Goal: Task Accomplishment & Management: Use online tool/utility

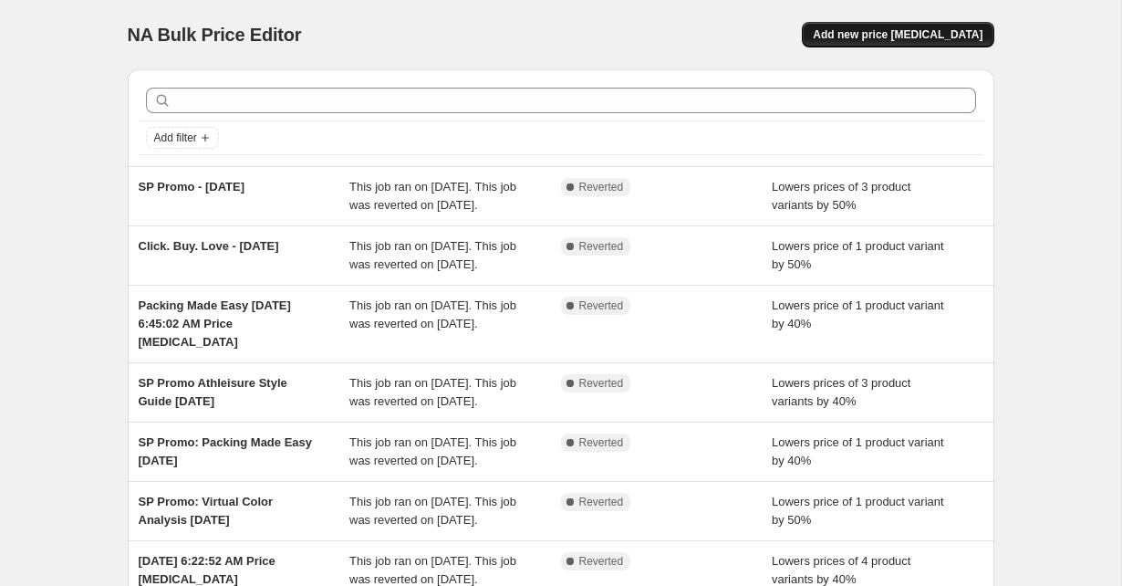
click at [878, 30] on span "Add new price [MEDICAL_DATA]" at bounding box center [898, 34] width 170 height 15
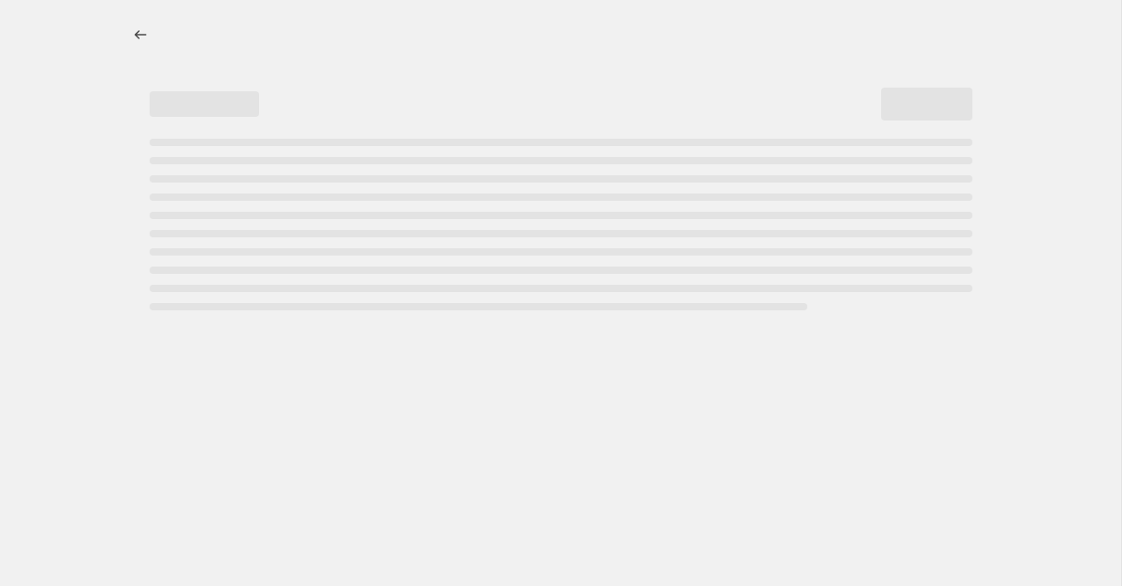
select select "percentage"
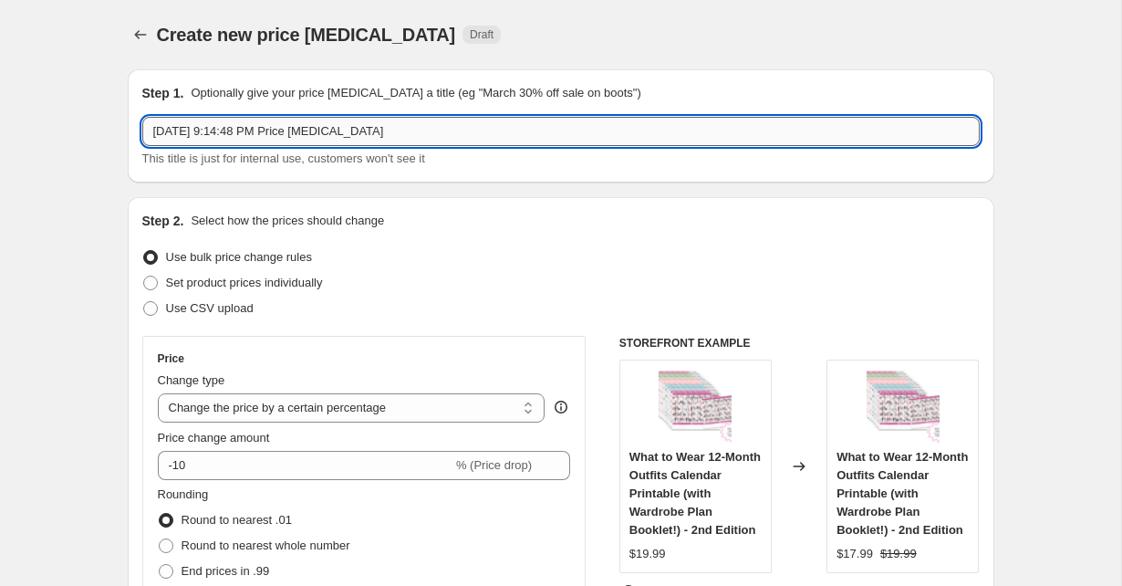
click at [359, 138] on input "[DATE] 9:14:48 PM Price [MEDICAL_DATA]" at bounding box center [560, 131] width 837 height 29
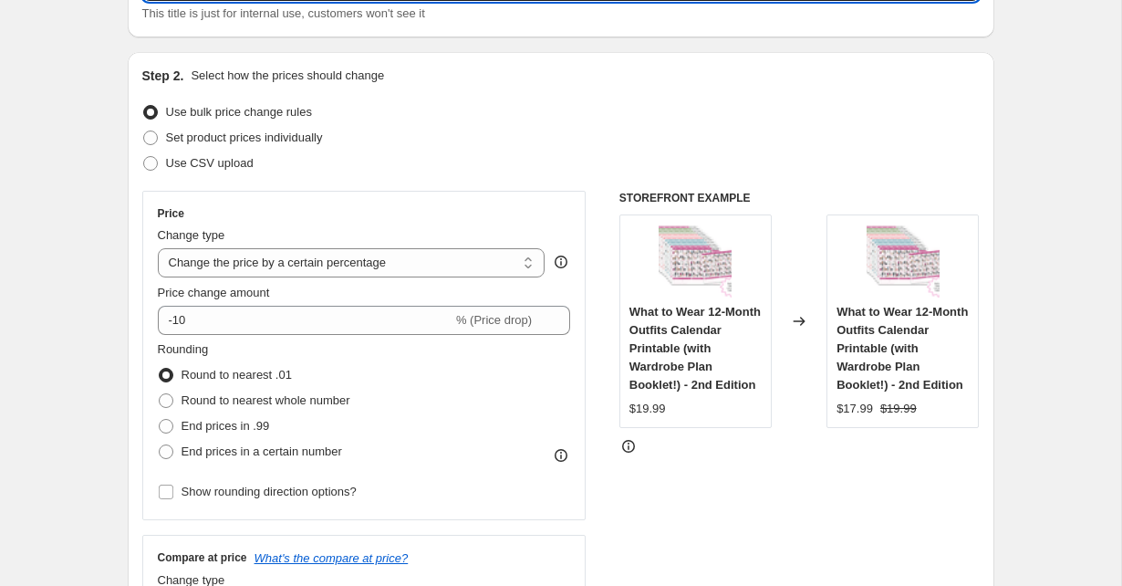
scroll to position [147, 0]
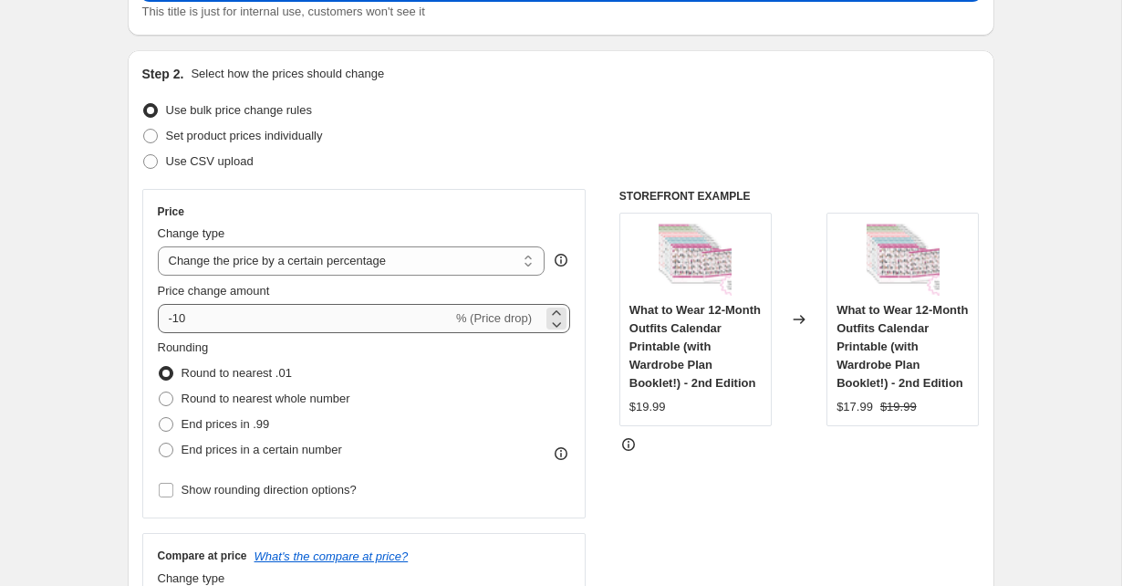
type input "SP Promo Frumpy to Fabulous"
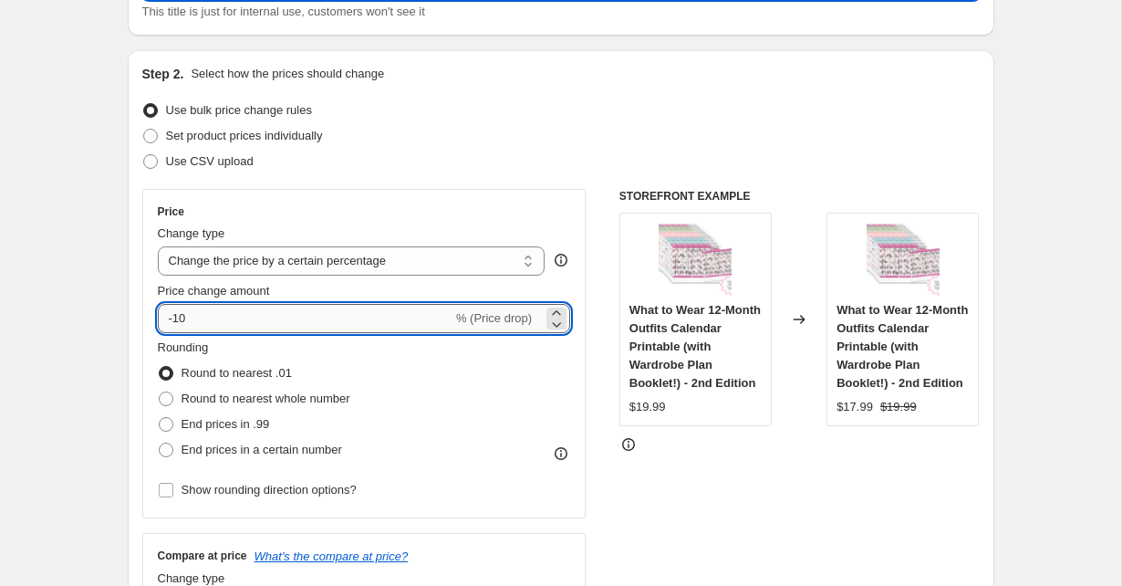
click at [410, 317] on input "-10" at bounding box center [305, 318] width 295 height 29
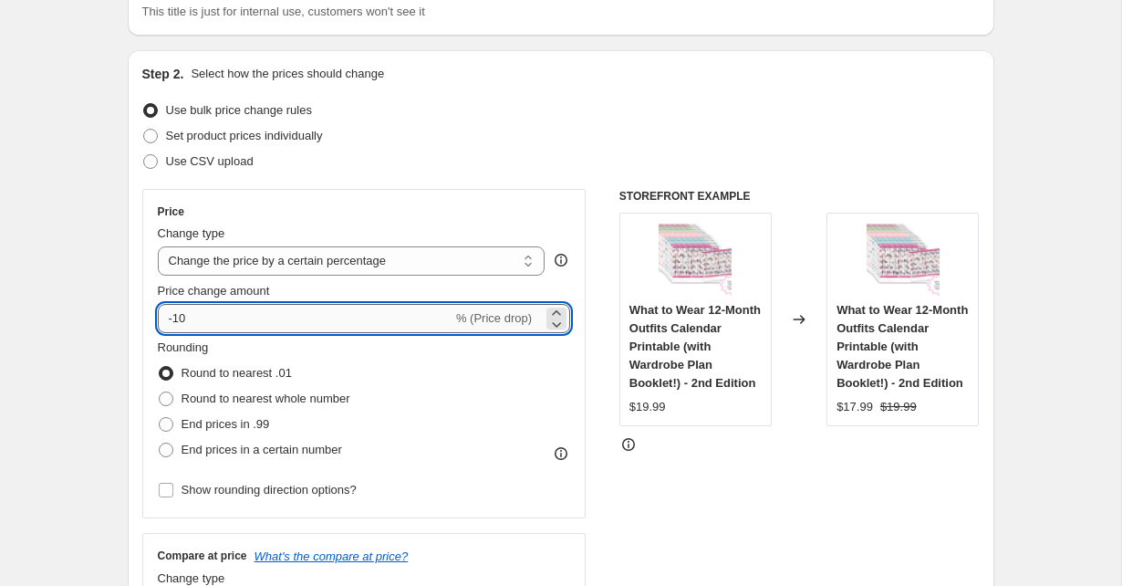
type input "-1"
type input "-50"
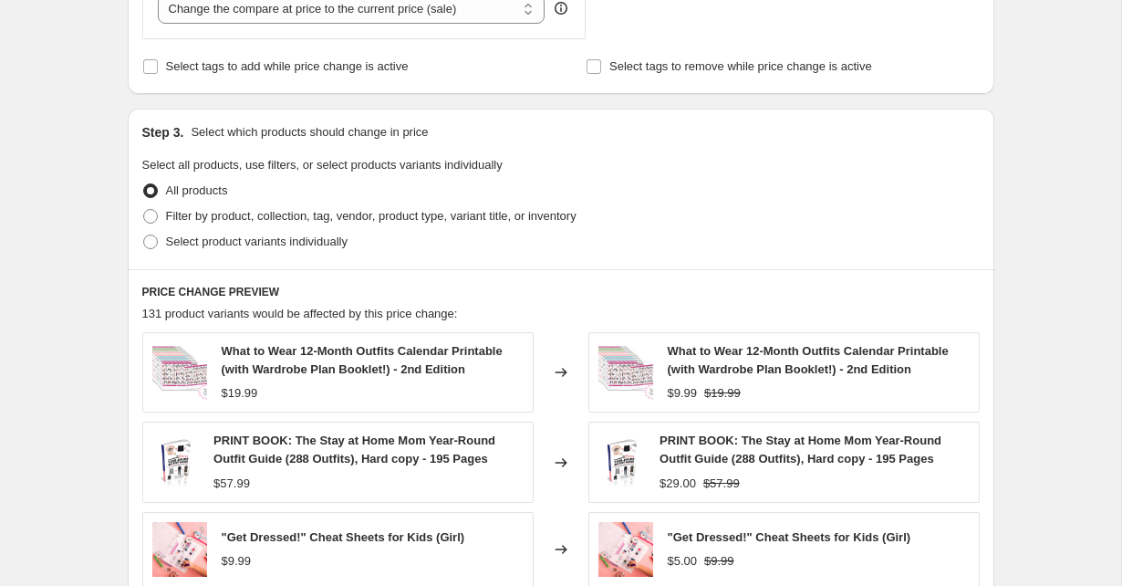
scroll to position [746, 0]
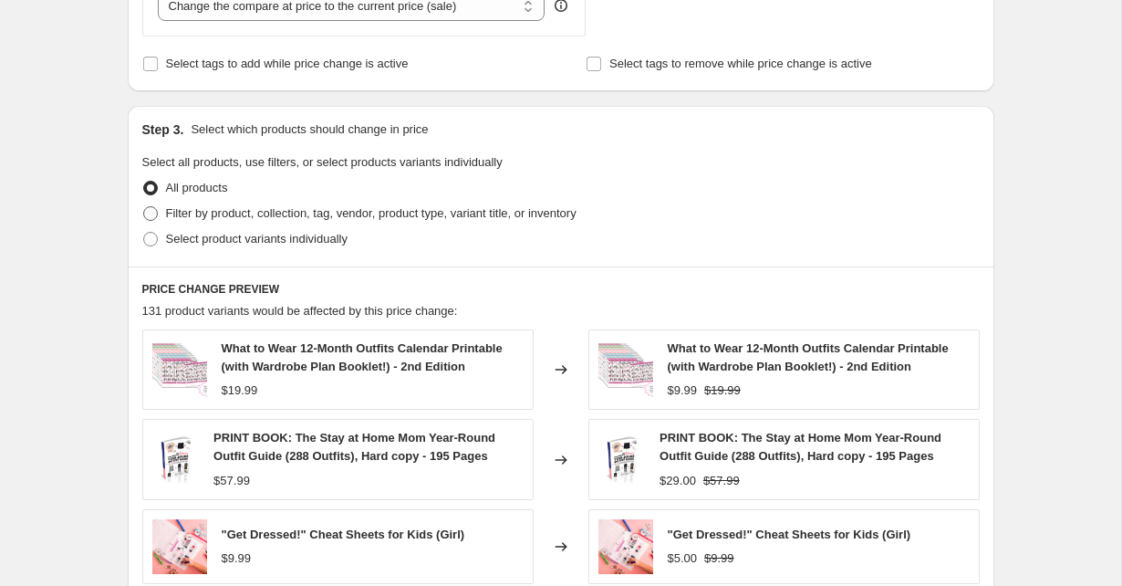
click at [154, 214] on span at bounding box center [150, 213] width 15 height 15
click at [144, 207] on input "Filter by product, collection, tag, vendor, product type, variant title, or inv…" at bounding box center [143, 206] width 1 height 1
radio input "true"
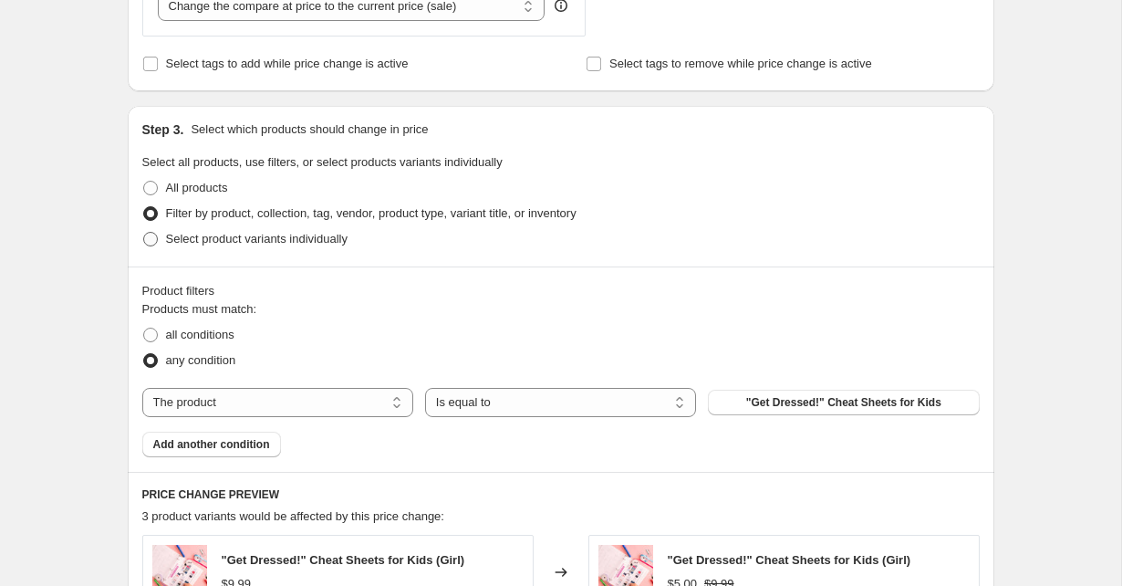
click at [155, 237] on span at bounding box center [150, 239] width 15 height 15
click at [144, 233] on input "Select product variants individually" at bounding box center [143, 232] width 1 height 1
radio input "true"
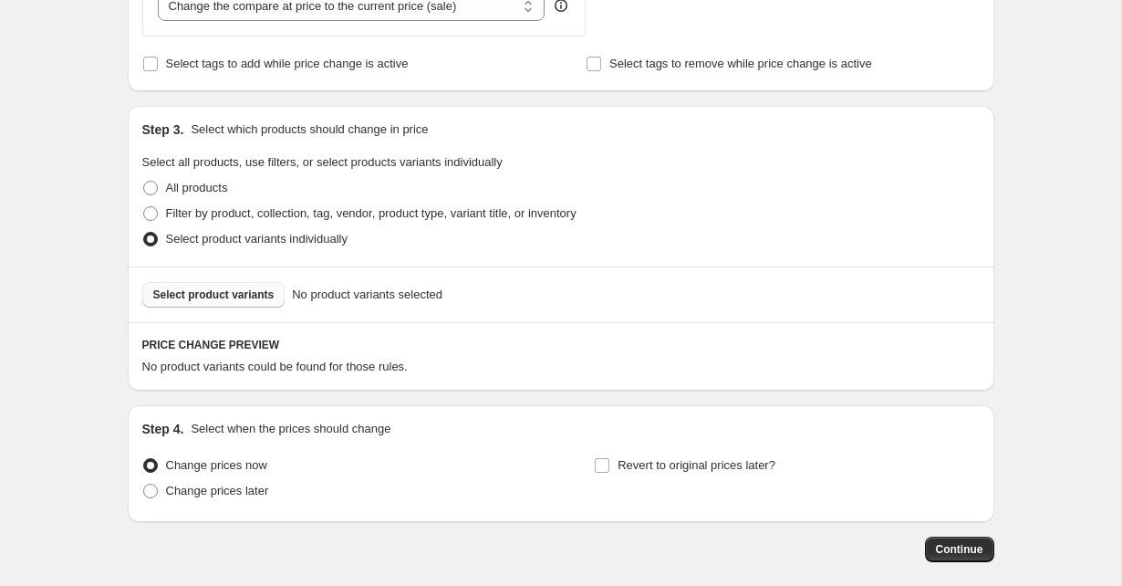
click at [233, 299] on span "Select product variants" at bounding box center [213, 294] width 121 height 15
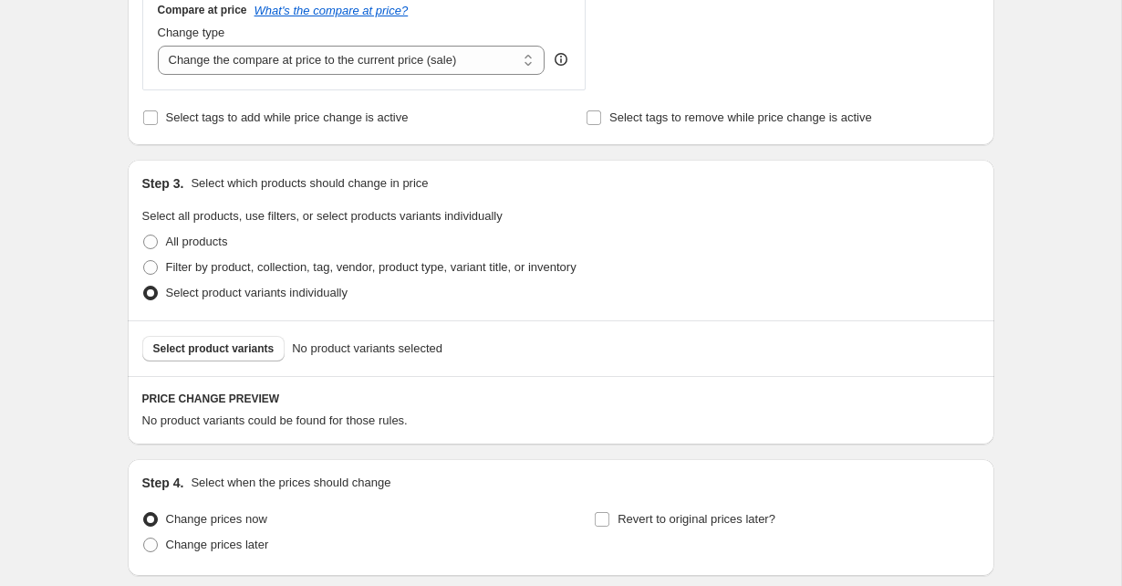
scroll to position [686, 0]
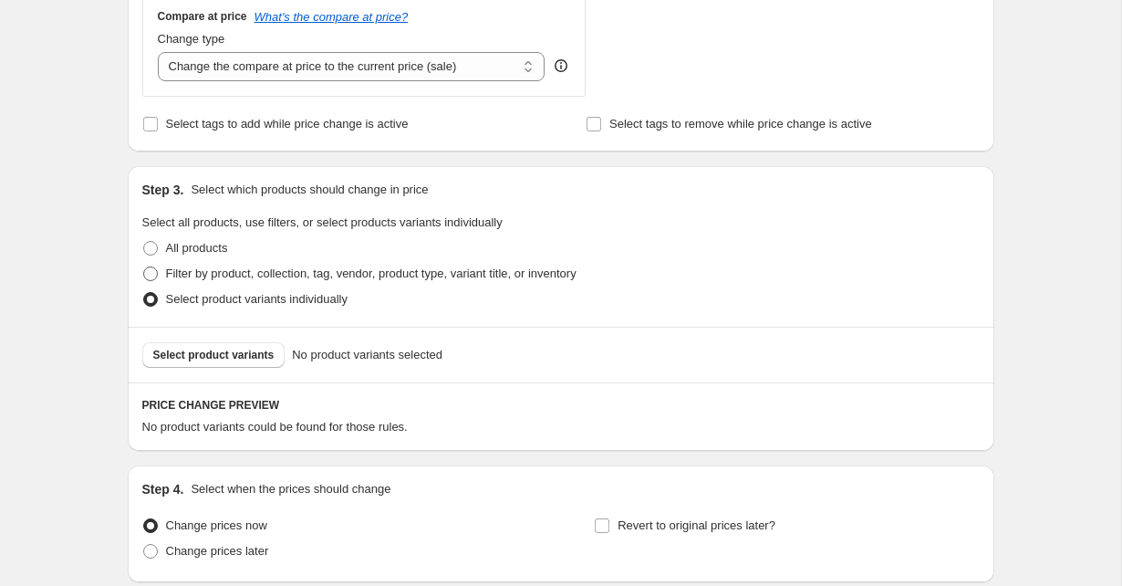
click at [159, 271] on label "Filter by product, collection, tag, vendor, product type, variant title, or inv…" at bounding box center [359, 274] width 434 height 26
click at [144, 267] on input "Filter by product, collection, tag, vendor, product type, variant title, or inv…" at bounding box center [143, 266] width 1 height 1
radio input "true"
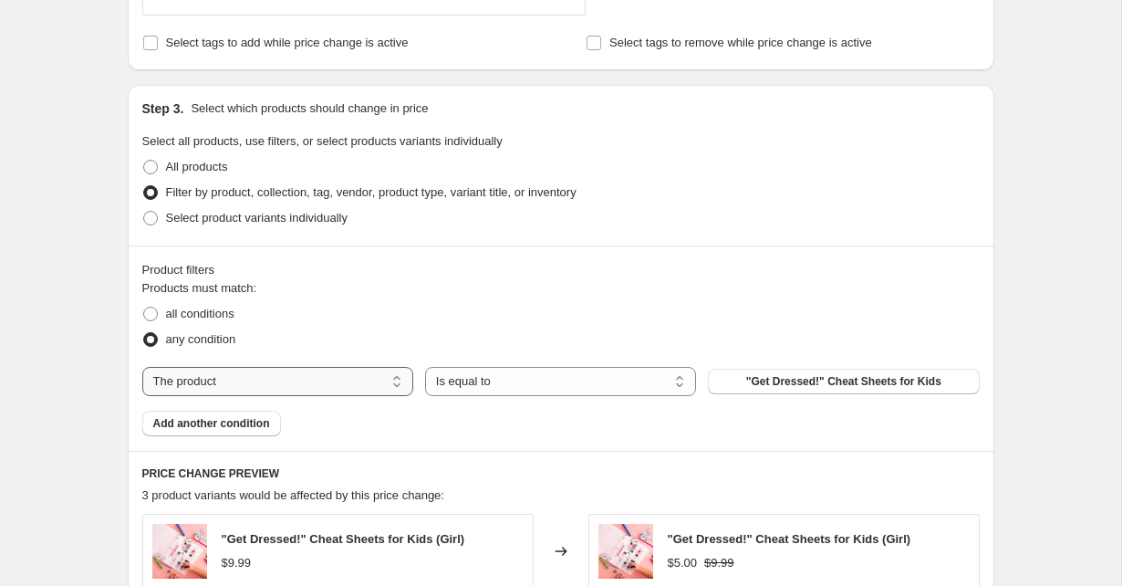
scroll to position [769, 0]
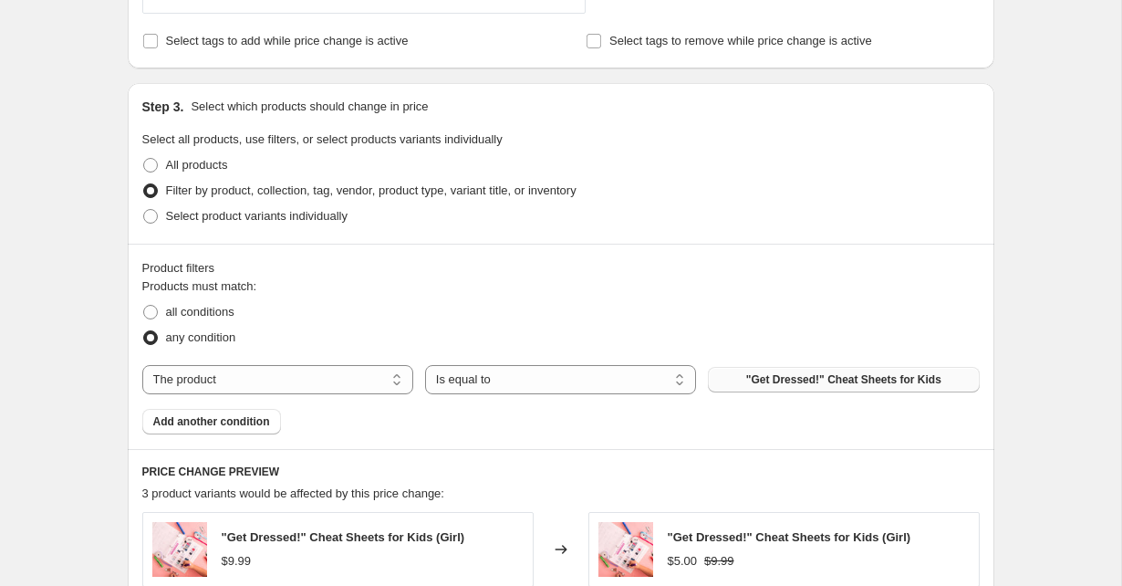
click at [883, 370] on button ""Get Dressed!" Cheat Sheets for Kids" at bounding box center [843, 380] width 271 height 26
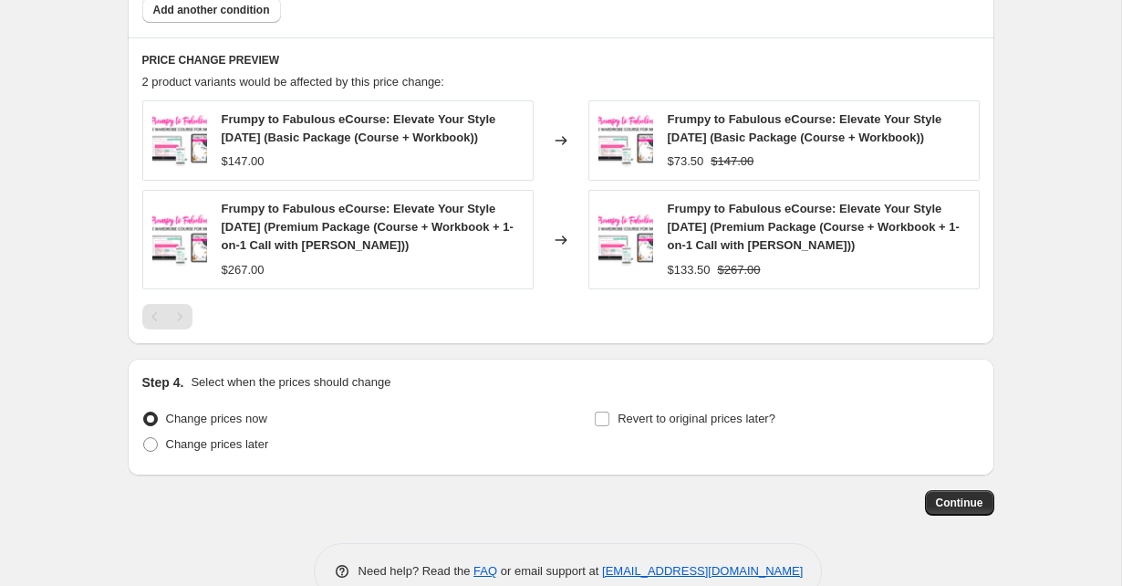
scroll to position [1232, 0]
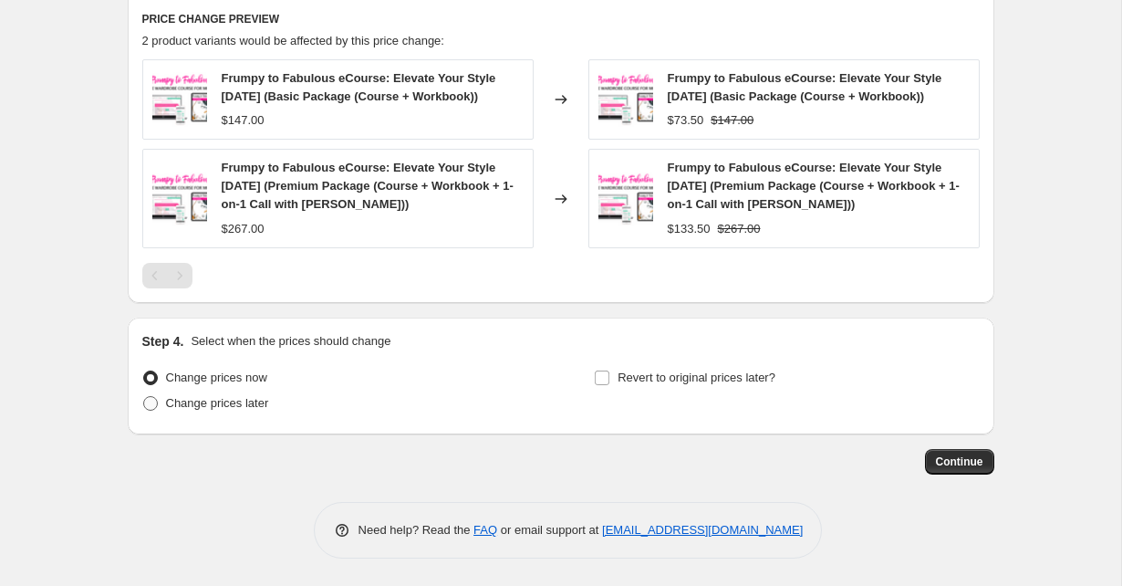
click at [193, 413] on label "Change prices later" at bounding box center [205, 403] width 127 height 26
click at [144, 397] on input "Change prices later" at bounding box center [143, 396] width 1 height 1
radio input "true"
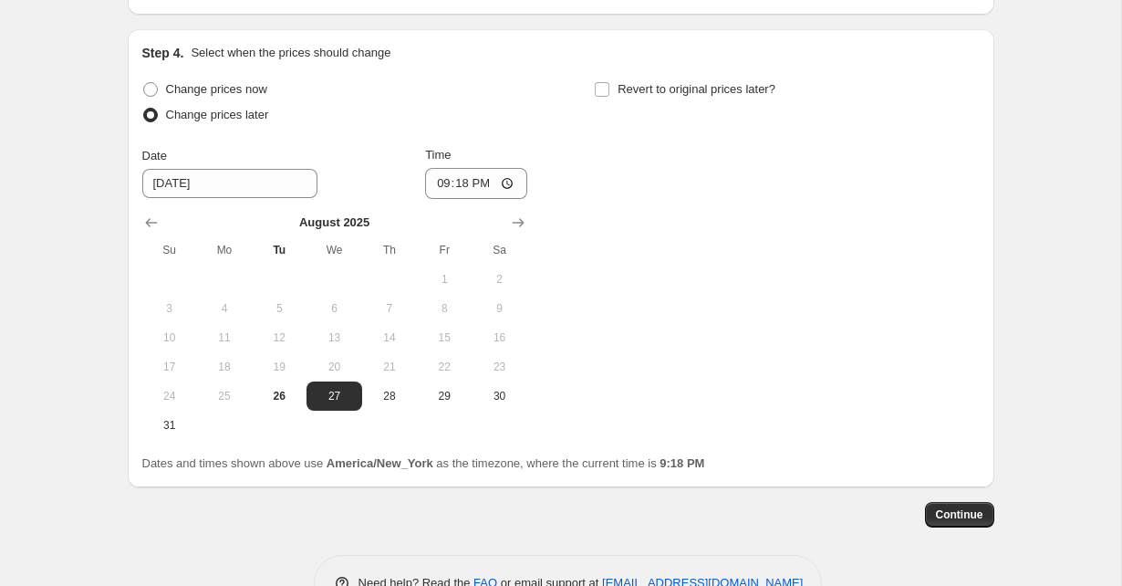
scroll to position [1548, 0]
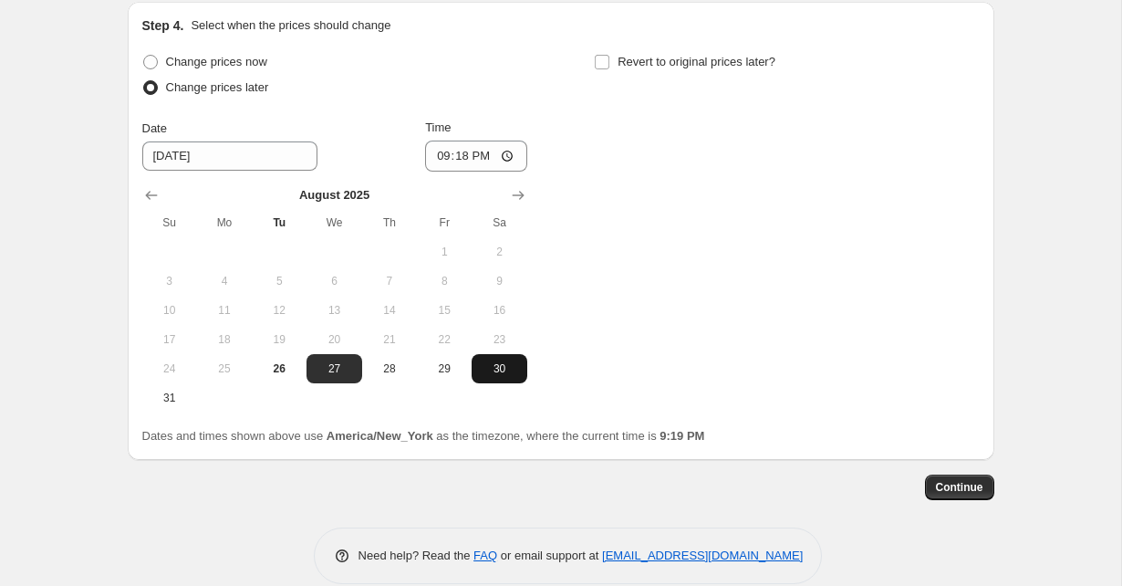
click at [496, 365] on span "30" at bounding box center [499, 368] width 40 height 15
type input "[DATE]"
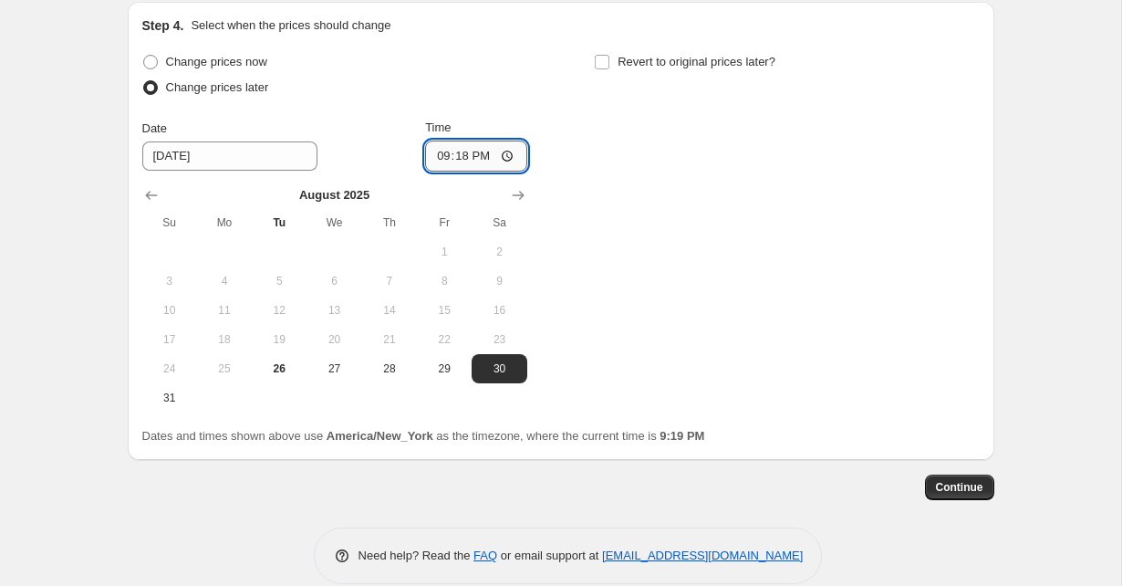
click at [463, 153] on input "21:18" at bounding box center [476, 155] width 102 height 31
click at [547, 149] on div "Change prices now Change prices later Date [DATE] Time 21:[DATE] Mo Tu We Th Fr…" at bounding box center [560, 230] width 837 height 363
click at [484, 155] on input "21:18" at bounding box center [476, 155] width 102 height 31
click at [500, 373] on span "30" at bounding box center [499, 368] width 40 height 15
click at [509, 152] on input "21:18" at bounding box center [476, 155] width 102 height 31
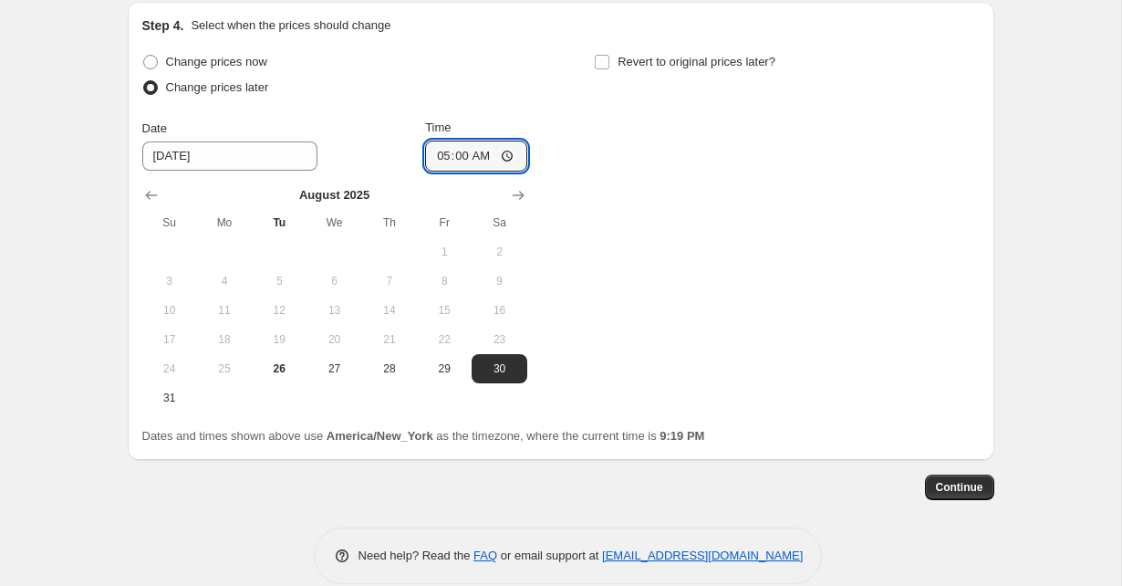
type input "05:00"
click at [660, 214] on div "Change prices now Change prices later Date [DATE] Time 05:00 [DATE] Su Mo Tu We…" at bounding box center [560, 230] width 837 height 363
click at [606, 57] on input "Revert to original prices later?" at bounding box center [602, 62] width 15 height 15
checkbox input "true"
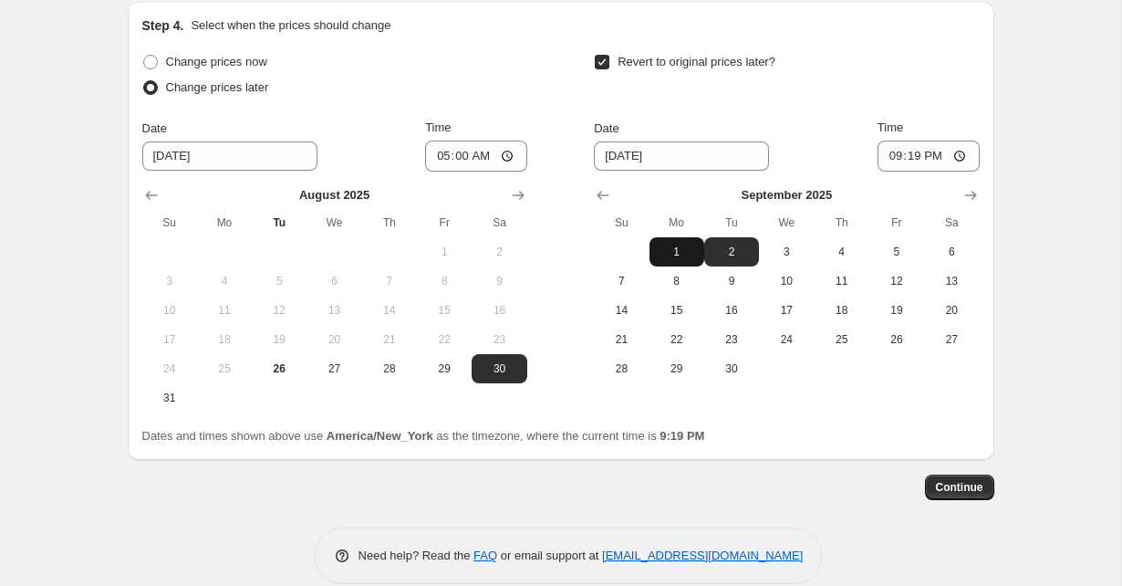
click at [671, 252] on span "1" at bounding box center [677, 251] width 40 height 15
type input "[DATE]"
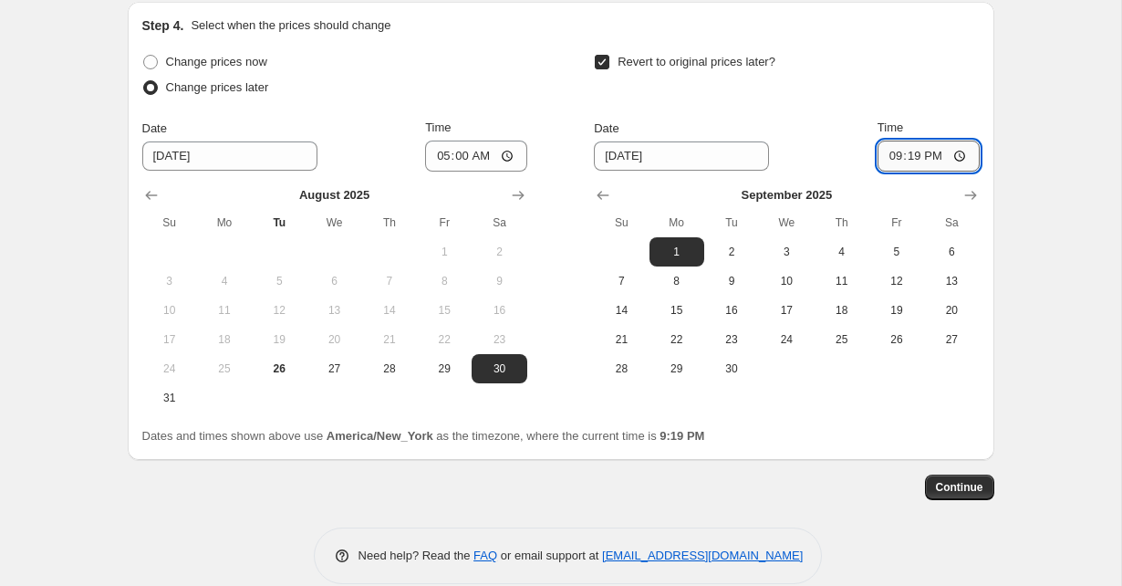
click at [938, 157] on input "21:19" at bounding box center [928, 155] width 102 height 31
click at [897, 159] on input "21:19" at bounding box center [928, 155] width 102 height 31
click at [966, 158] on input "21:19" at bounding box center [928, 155] width 102 height 31
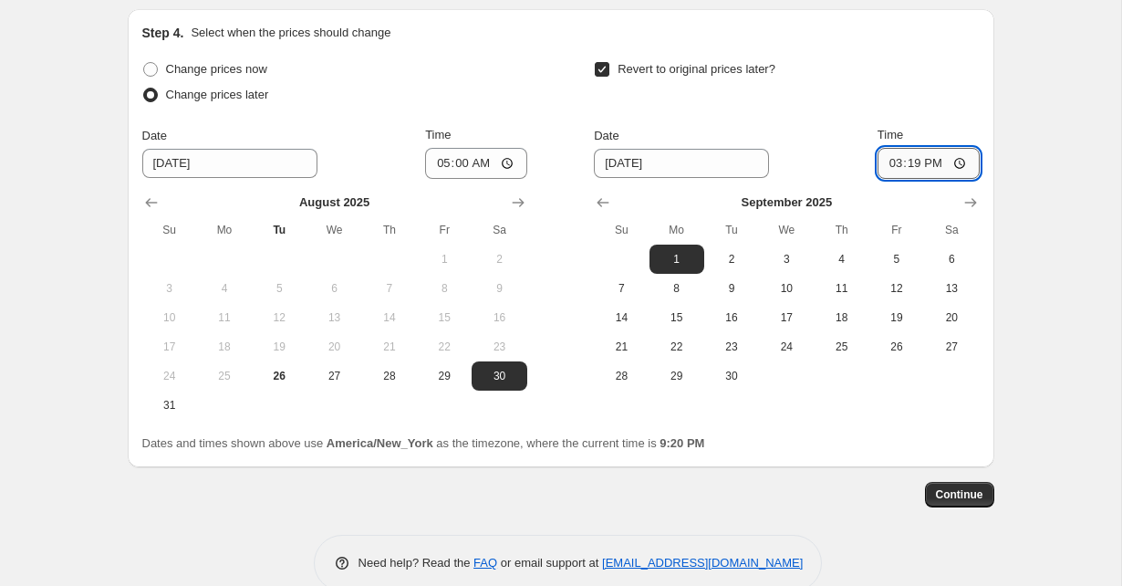
scroll to position [1573, 0]
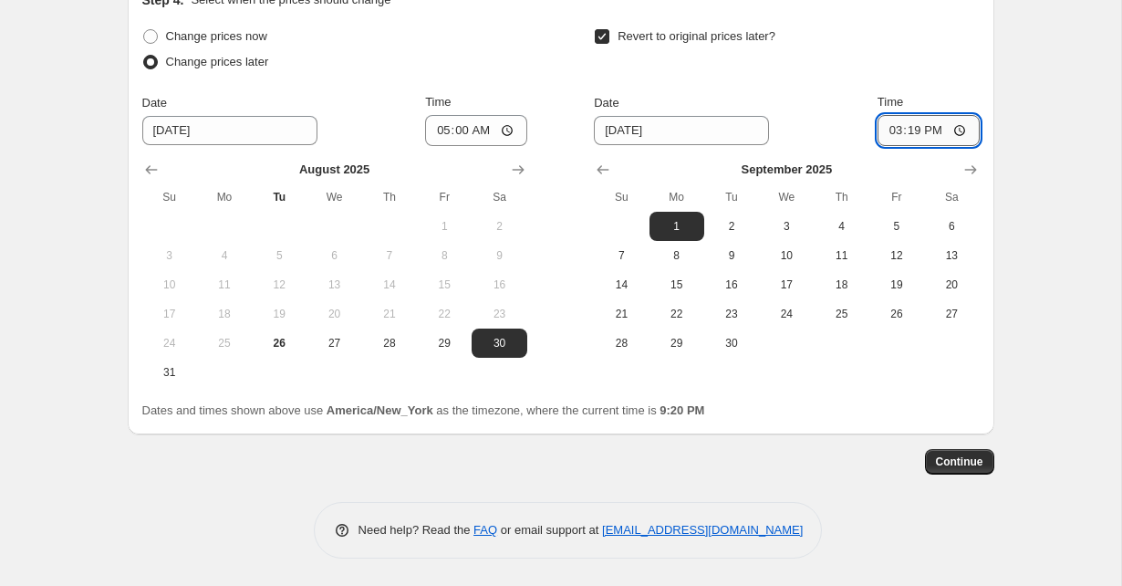
click at [919, 129] on input "15:19" at bounding box center [928, 130] width 102 height 31
click at [914, 130] on input "15:19" at bounding box center [928, 130] width 102 height 31
click at [959, 135] on input "15:19" at bounding box center [928, 130] width 102 height 31
type input "15:00"
click at [958, 460] on span "Continue" at bounding box center [959, 461] width 47 height 15
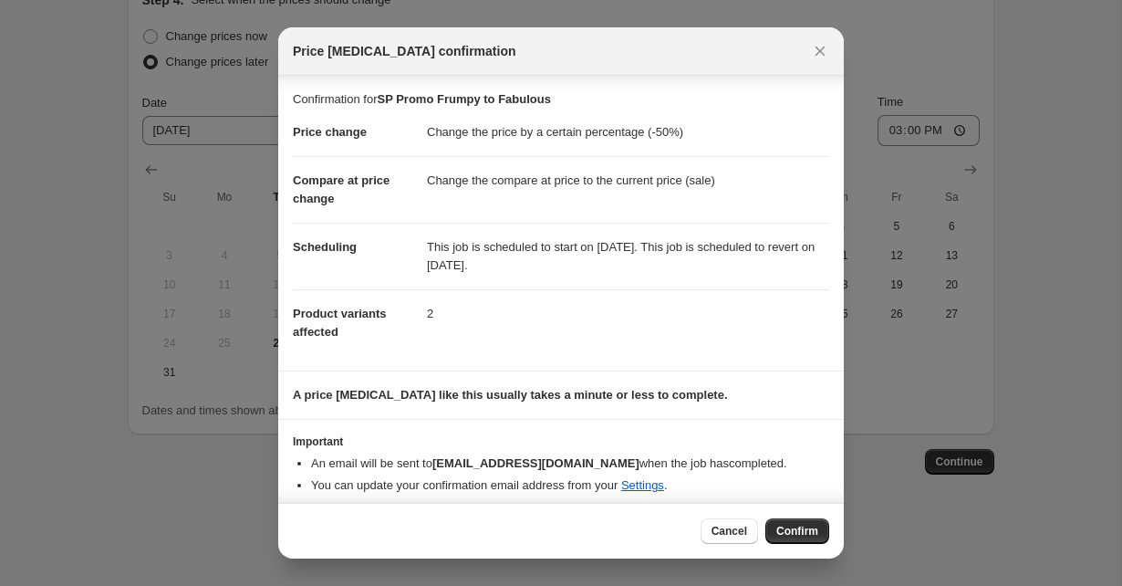
scroll to position [10, 0]
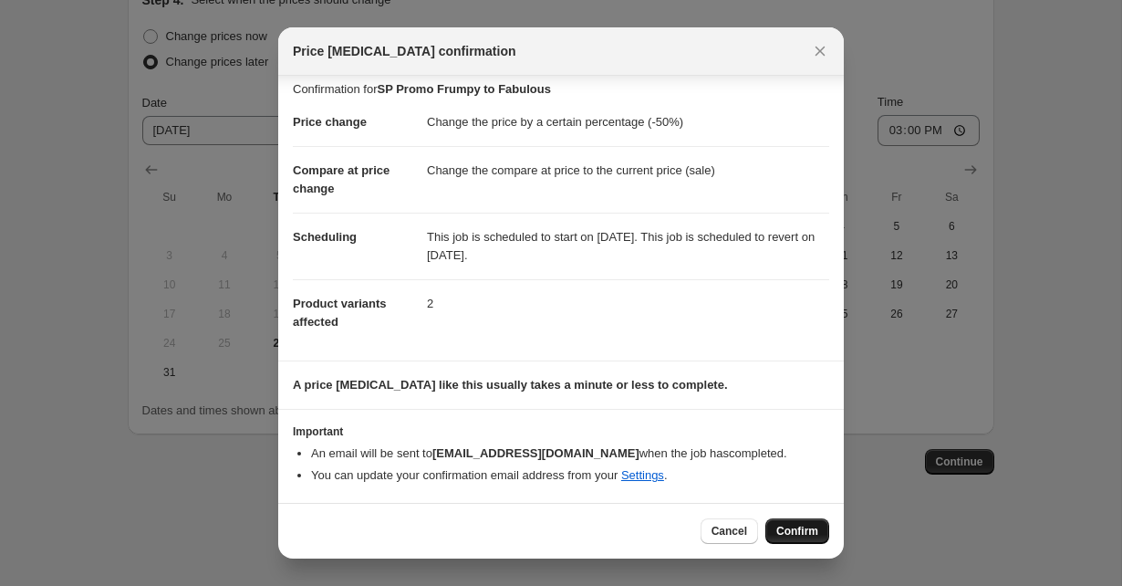
click at [794, 531] on span "Confirm" at bounding box center [797, 531] width 42 height 15
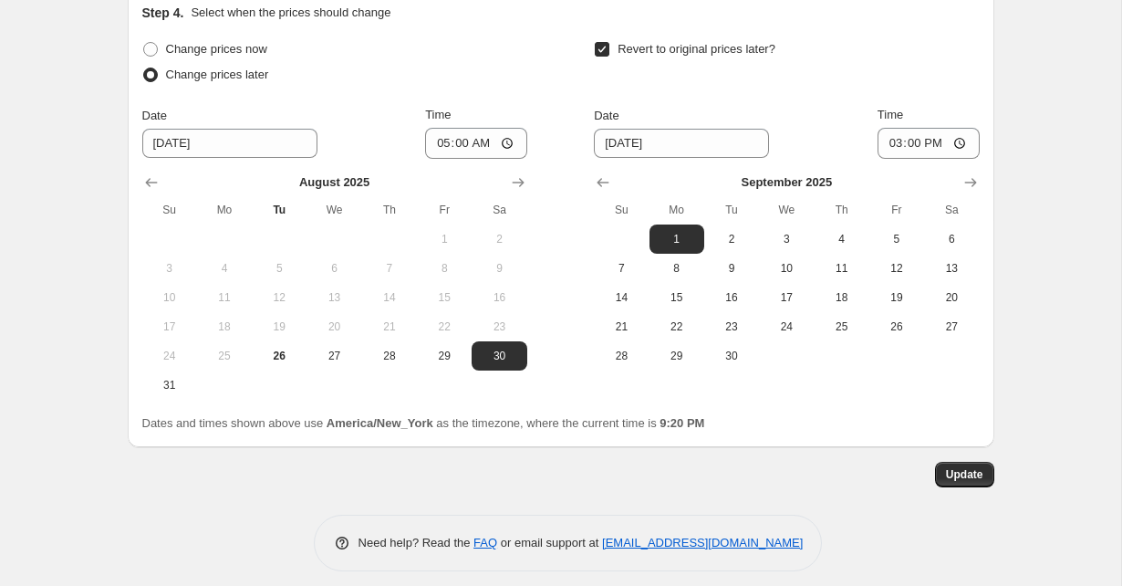
scroll to position [1685, 0]
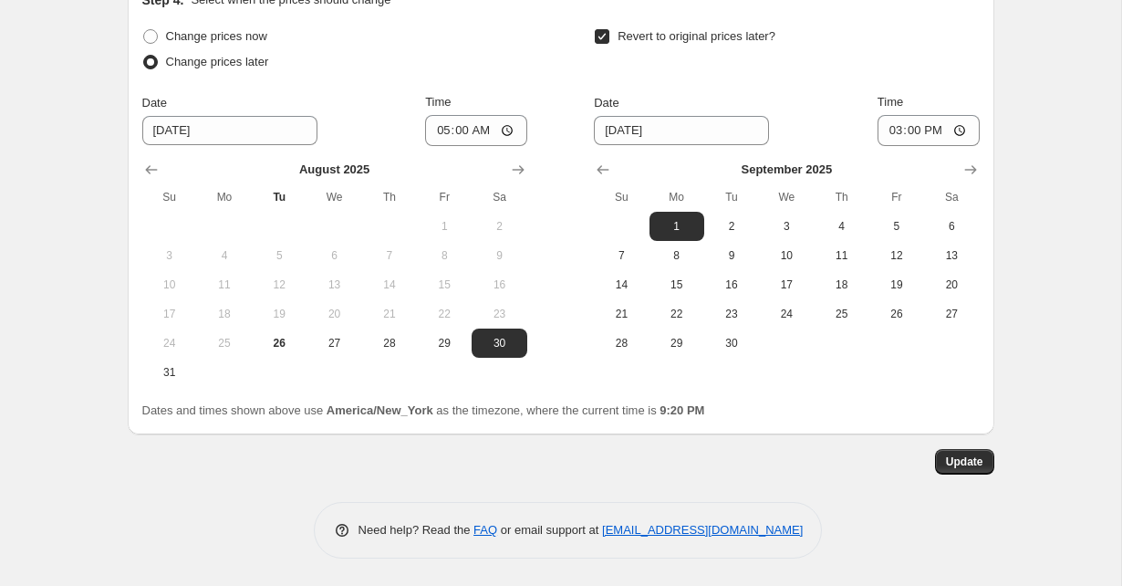
click at [953, 471] on button "Update" at bounding box center [964, 462] width 59 height 26
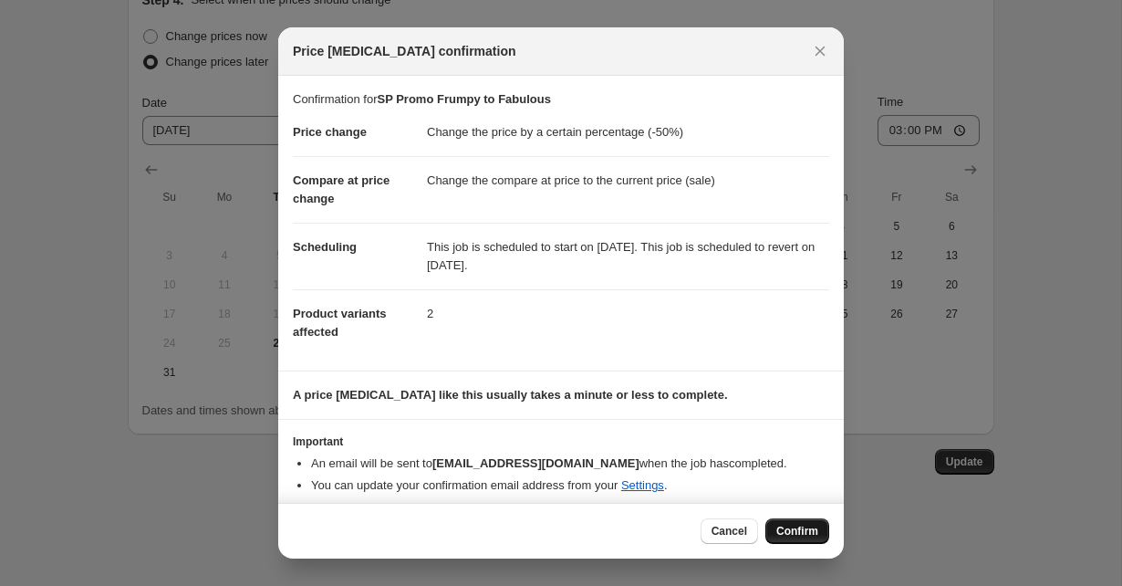
click at [790, 531] on span "Confirm" at bounding box center [797, 531] width 42 height 15
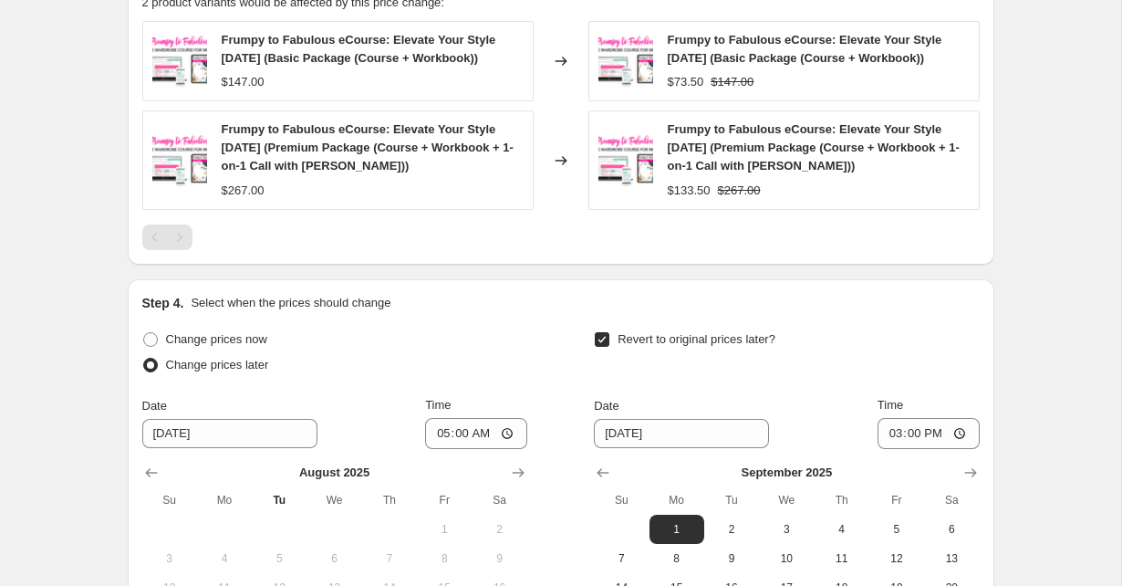
scroll to position [1535, 0]
